Goal: Task Accomplishment & Management: Manage account settings

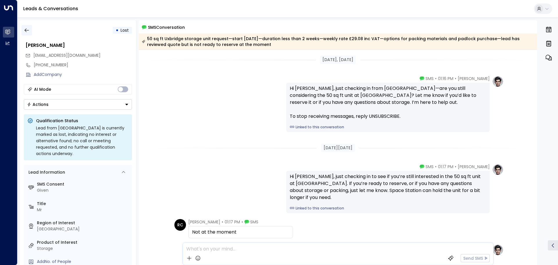
click at [28, 32] on icon "button" at bounding box center [27, 30] width 6 height 6
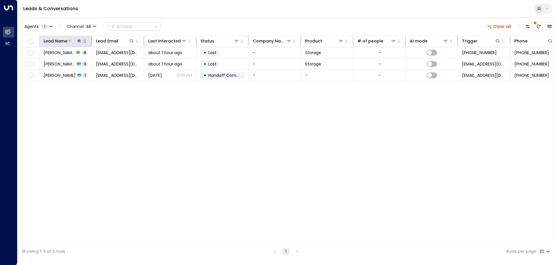
click at [78, 40] on icon at bounding box center [79, 41] width 5 height 5
click at [117, 62] on icon "button" at bounding box center [116, 62] width 4 height 4
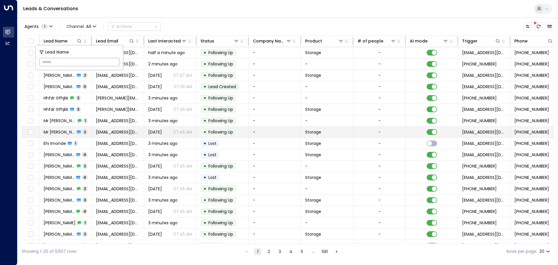
type input "**********"
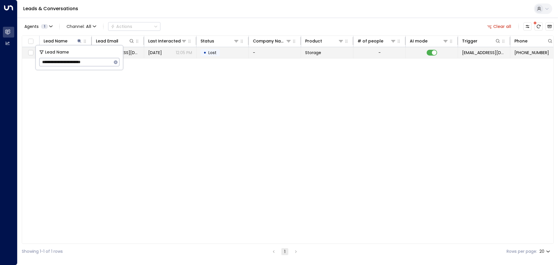
click at [156, 56] on td "[DATE] 12:05 PM" at bounding box center [170, 52] width 52 height 11
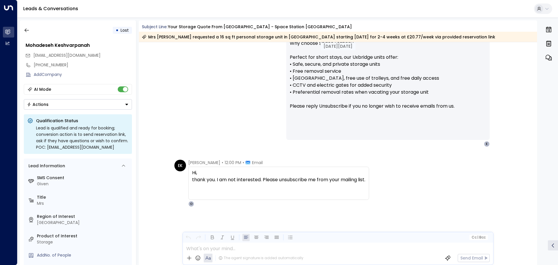
scroll to position [447, 0]
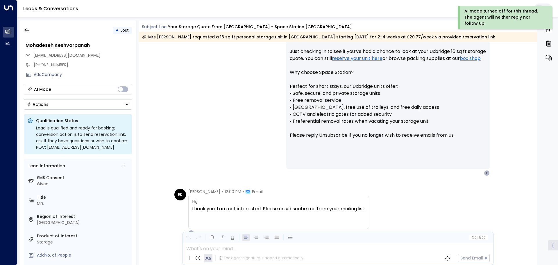
click at [127, 103] on icon "Button group with a nested menu" at bounding box center [127, 104] width 4 height 4
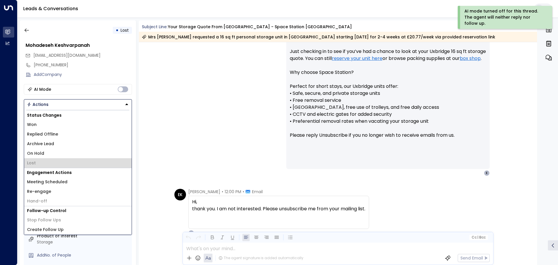
click at [44, 161] on li "Lost" at bounding box center [78, 163] width 108 height 10
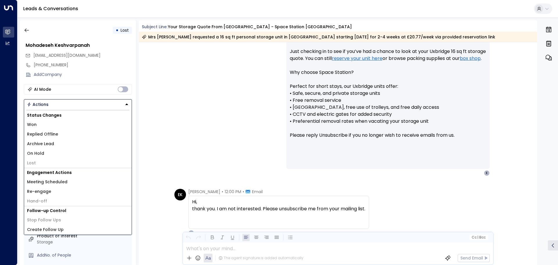
drag, startPoint x: 192, startPoint y: 200, endPoint x: 276, endPoint y: 218, distance: 85.8
click at [276, 218] on div "Hi, thank you. I am not interested. Please unsubscribe me from your mailing lis…" at bounding box center [278, 208] width 173 height 21
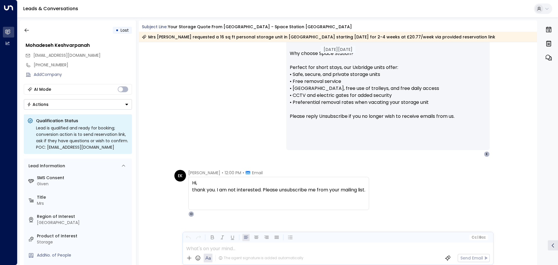
scroll to position [476, 0]
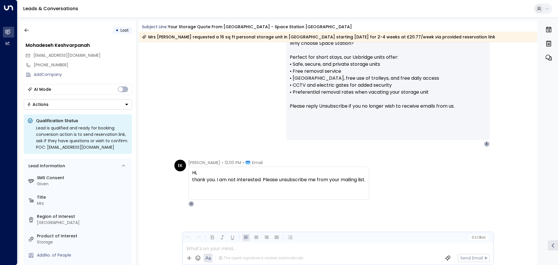
copy div
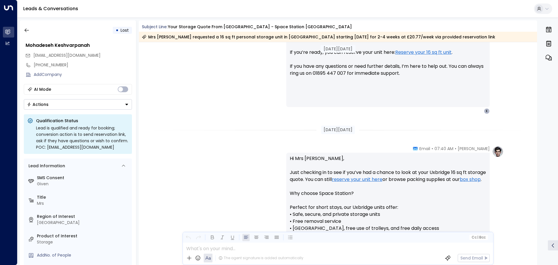
scroll to position [389, 0]
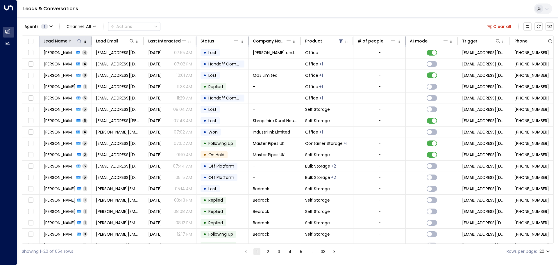
click at [80, 40] on icon at bounding box center [79, 41] width 5 height 5
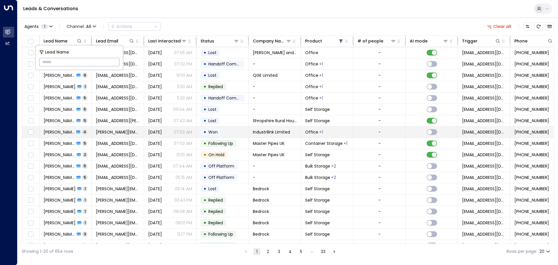
type input "**********"
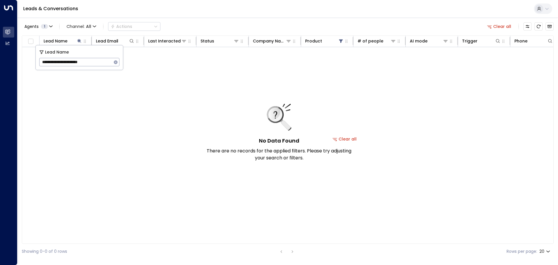
click at [209, 138] on button "Clear all" at bounding box center [344, 139] width 29 height 8
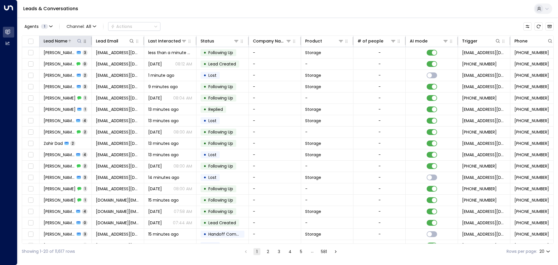
click at [81, 42] on icon at bounding box center [79, 41] width 5 height 5
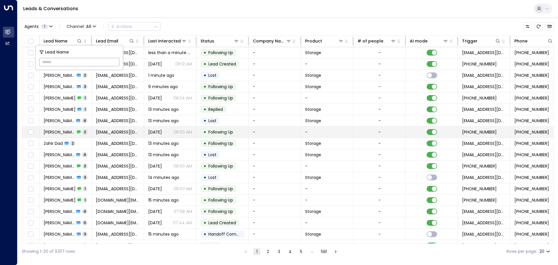
type input "**********"
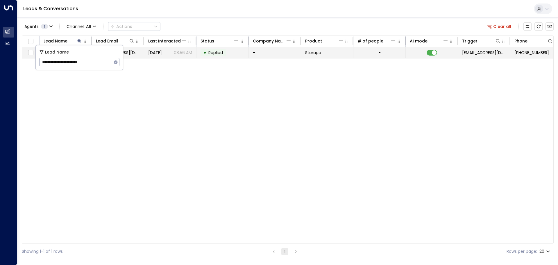
click at [151, 55] on span "[DATE]" at bounding box center [155, 53] width 14 height 6
